Goal: Navigation & Orientation: Find specific page/section

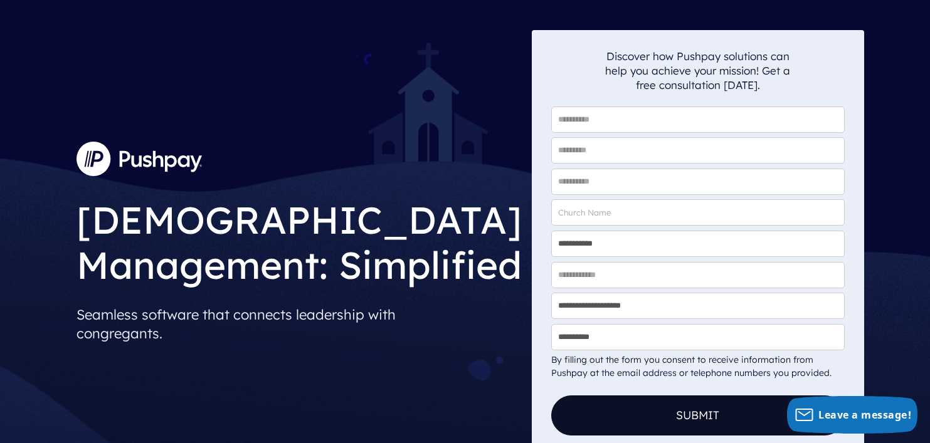
scroll to position [35, 0]
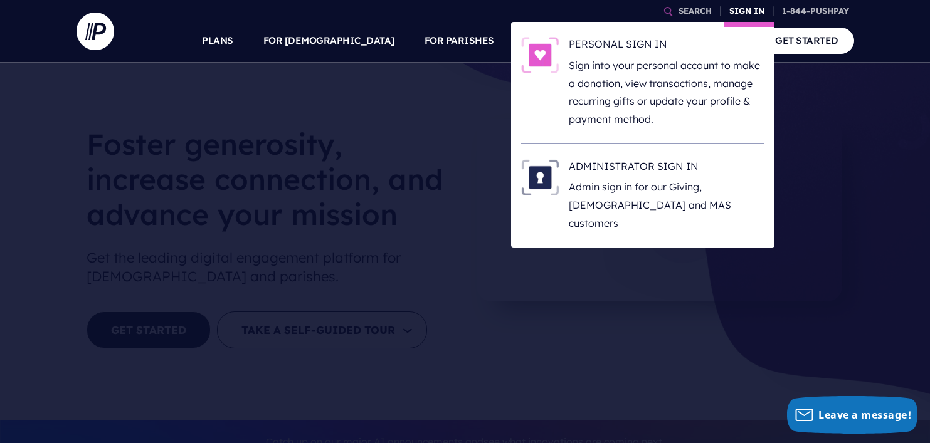
click at [743, 10] on link "SIGN IN" at bounding box center [746, 11] width 45 height 22
click at [746, 9] on link "SIGN IN" at bounding box center [746, 11] width 45 height 22
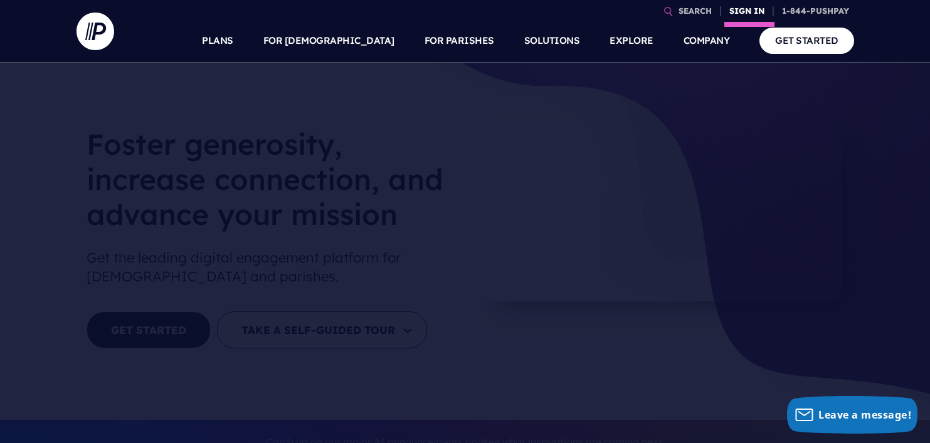
click at [740, 9] on link "SIGN IN" at bounding box center [746, 11] width 45 height 22
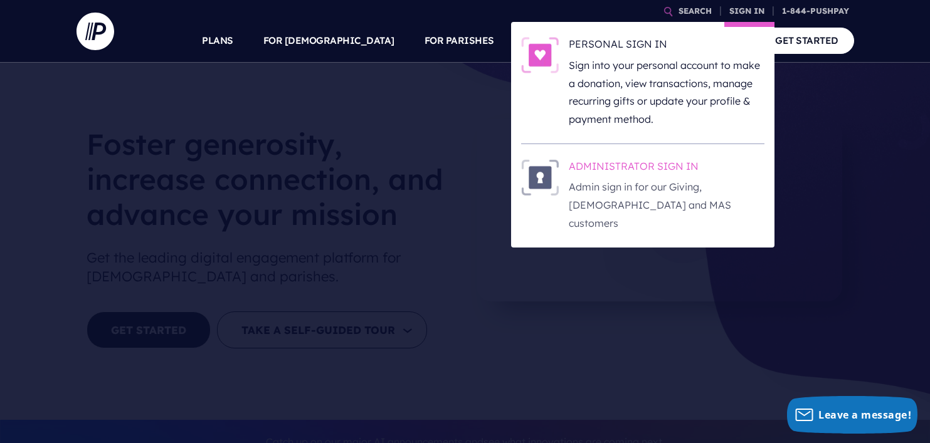
click at [609, 181] on p "Admin sign in for our Giving, [DEMOGRAPHIC_DATA] and MAS customers" at bounding box center [667, 205] width 196 height 54
click at [620, 164] on h6 "ADMINISTRATOR SIGN IN" at bounding box center [667, 168] width 196 height 19
